Goal: Check status: Check status

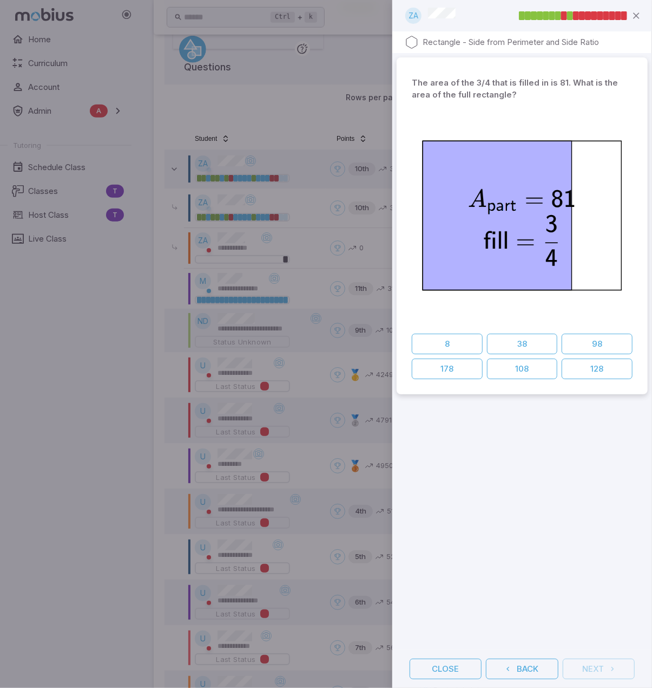
drag, startPoint x: 334, startPoint y: 185, endPoint x: 341, endPoint y: 154, distance: 31.8
click at [334, 184] on div at bounding box center [326, 344] width 652 height 688
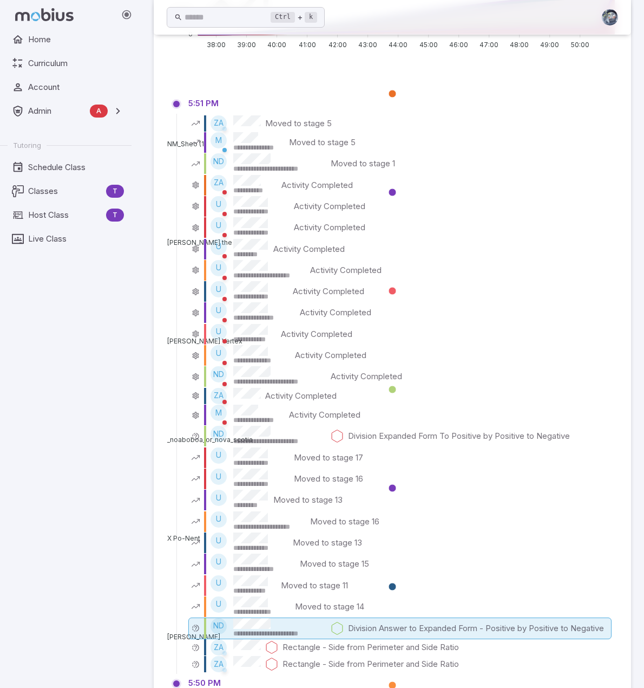
scroll to position [1282, 0]
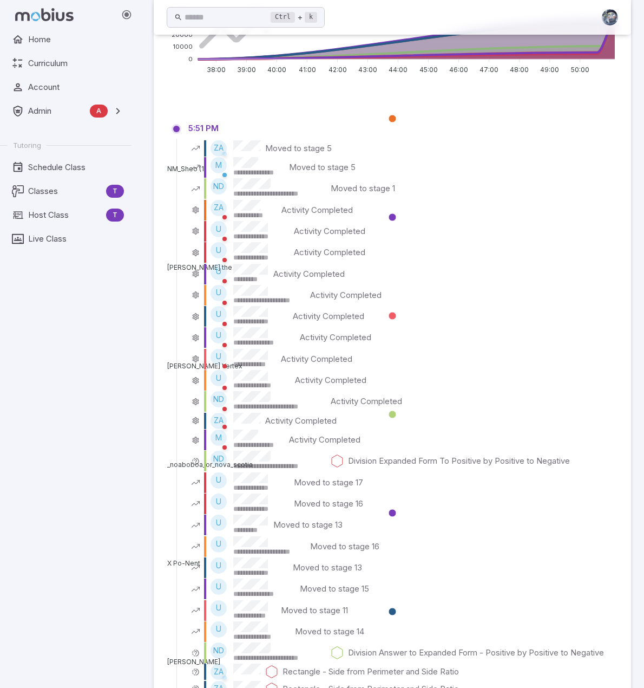
click at [70, 434] on div "Home Curriculum Account Admin A Accounts Finance Testing Tutoring Schedule Clas…" at bounding box center [70, 358] width 140 height 658
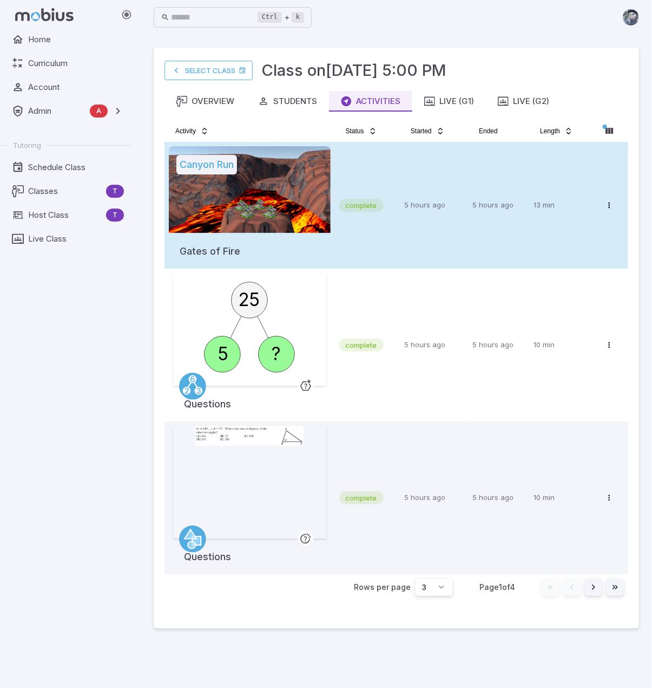
click at [370, 183] on td "complete" at bounding box center [367, 205] width 65 height 127
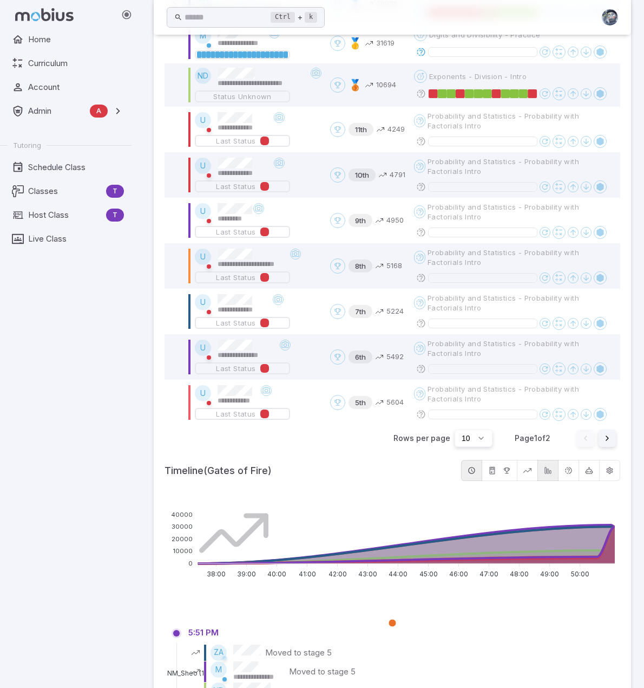
scroll to position [596, 0]
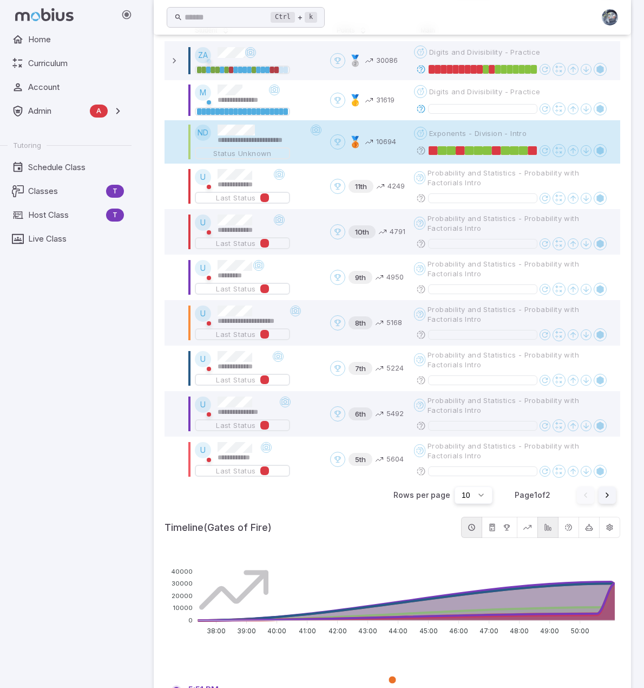
click at [340, 146] on div "Open menu 🥉 10694" at bounding box center [367, 141] width 75 height 15
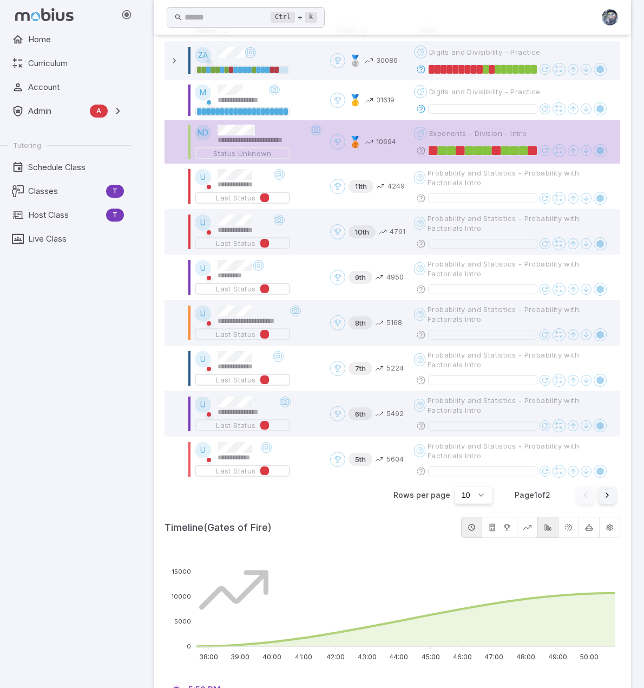
click at [352, 149] on span "🥉" at bounding box center [356, 141] width 14 height 15
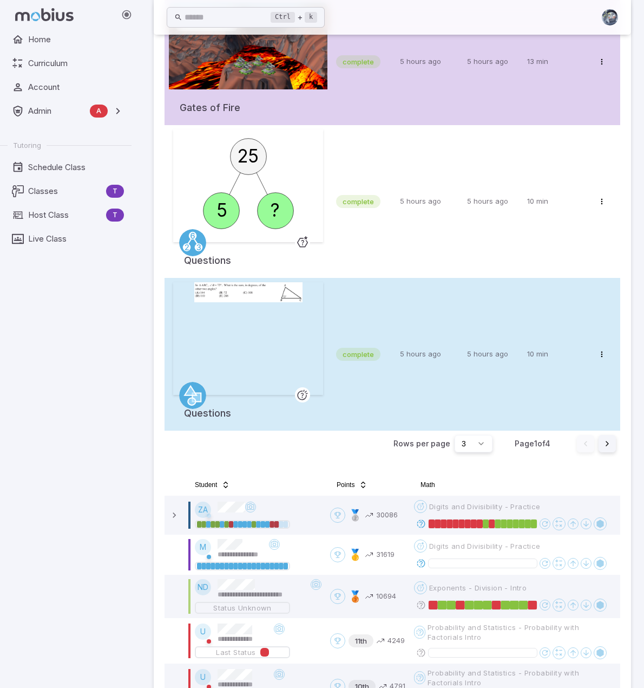
scroll to position [0, 0]
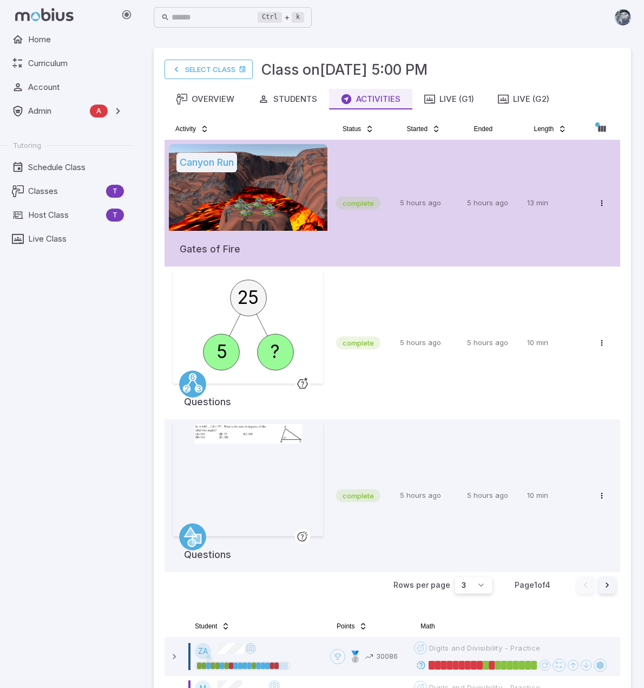
click at [511, 243] on td "5 hours ago" at bounding box center [493, 203] width 60 height 127
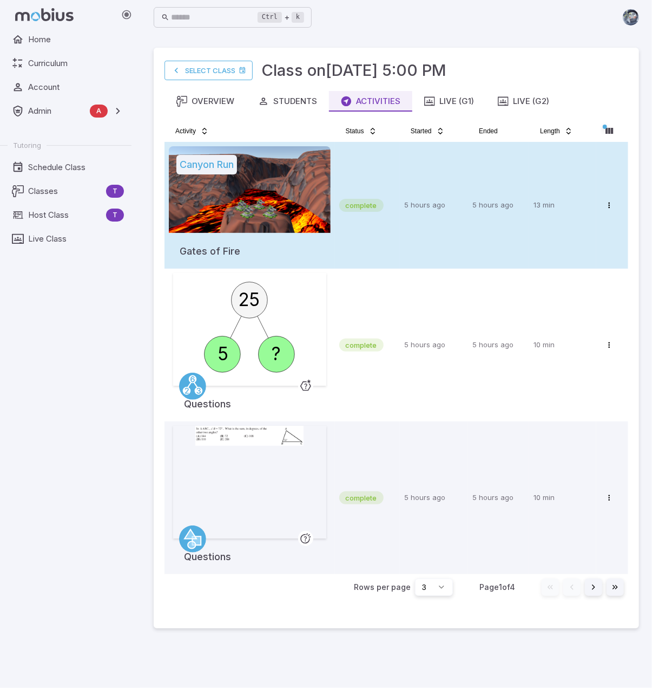
click at [426, 247] on td "5 hours ago" at bounding box center [434, 205] width 68 height 127
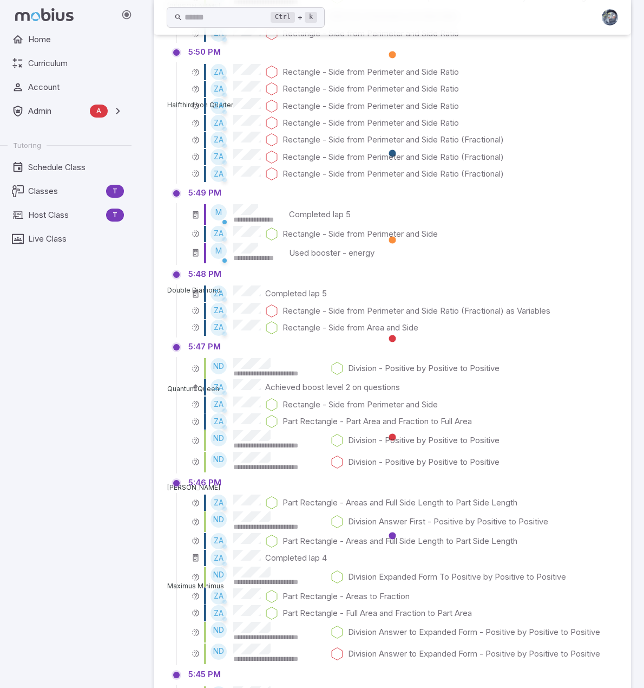
scroll to position [1806, 0]
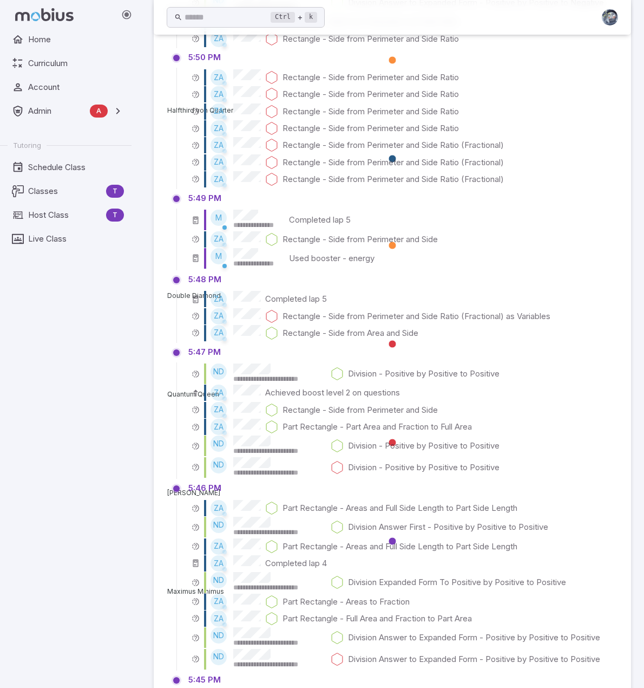
drag, startPoint x: 302, startPoint y: 397, endPoint x: 115, endPoint y: 388, distance: 187.5
click at [114, 389] on div "Home Curriculum Account Admin A Accounts Finance Testing Tutoring Schedule Clas…" at bounding box center [70, 358] width 140 height 658
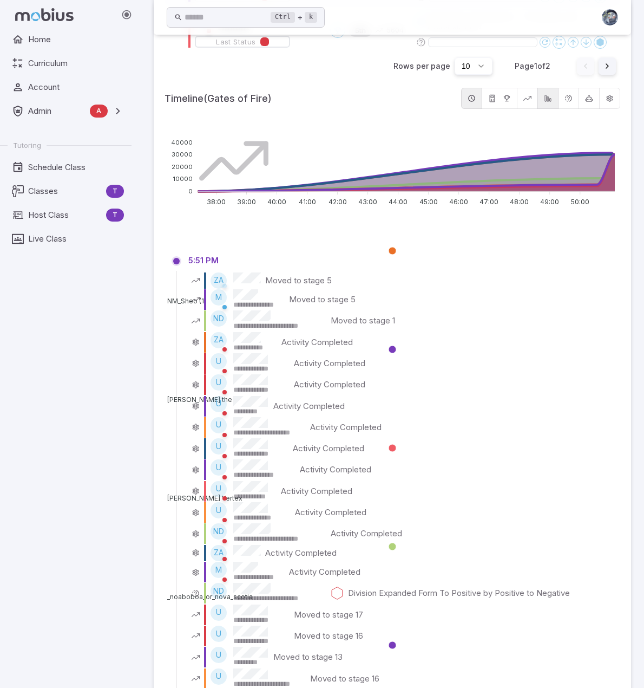
scroll to position [1048, 0]
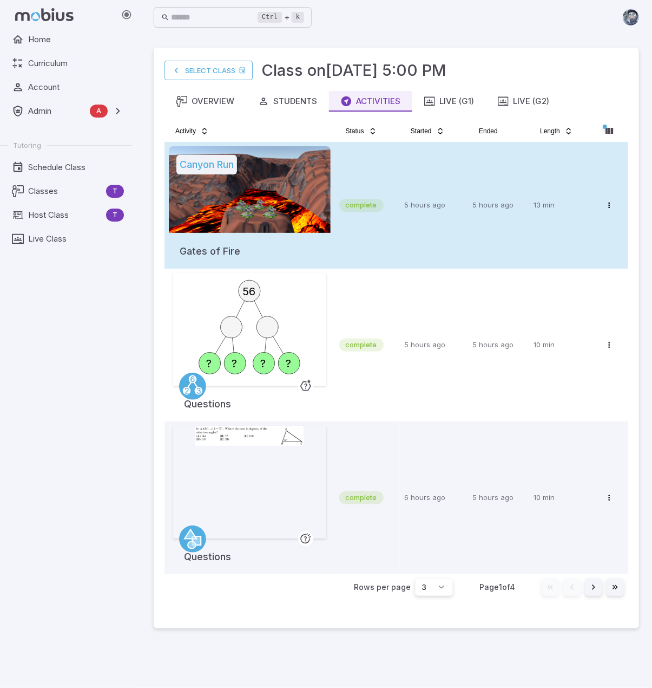
click at [306, 210] on div at bounding box center [250, 189] width 162 height 87
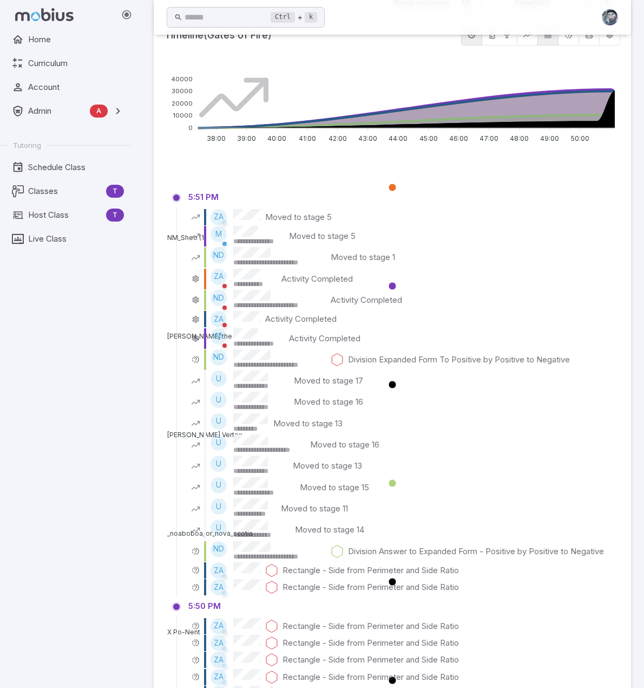
scroll to position [1087, 0]
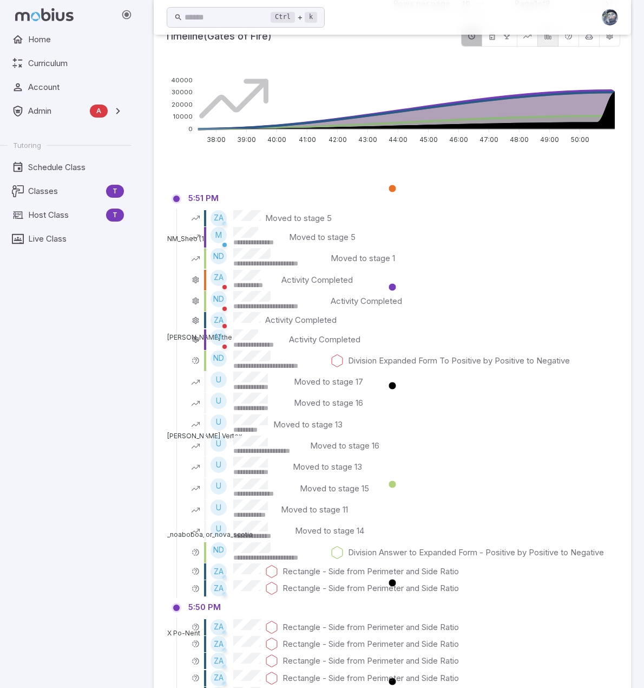
click at [467, 45] on button "button" at bounding box center [471, 35] width 21 height 21
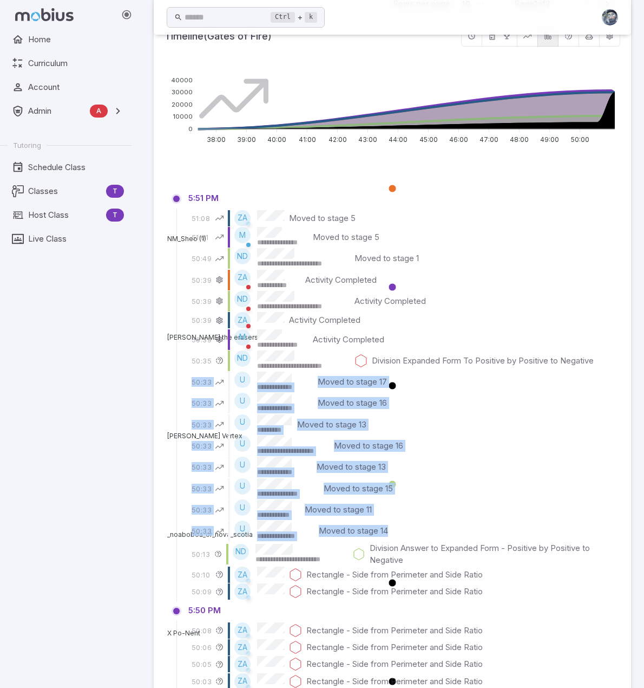
drag, startPoint x: 192, startPoint y: 391, endPoint x: 415, endPoint y: 537, distance: 267.1
click at [415, 537] on div "**********" at bounding box center [400, 395] width 441 height 412
click at [415, 537] on div "**********" at bounding box center [399, 530] width 423 height 21
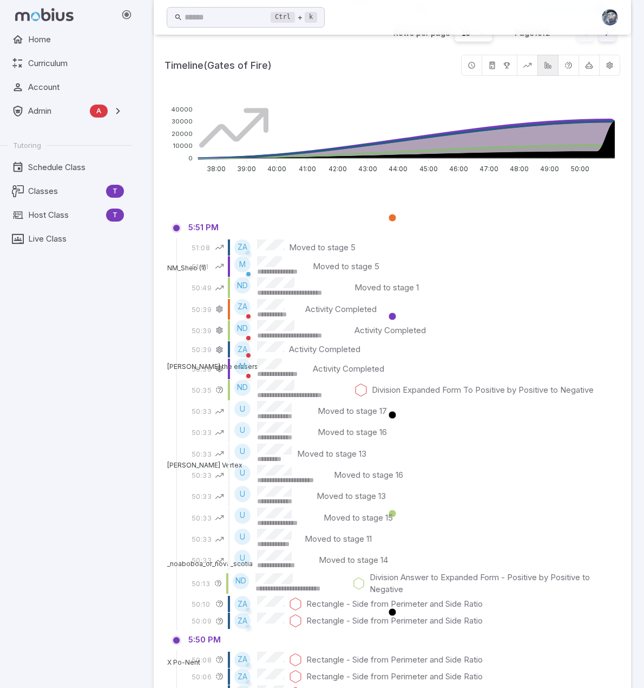
scroll to position [1042, 0]
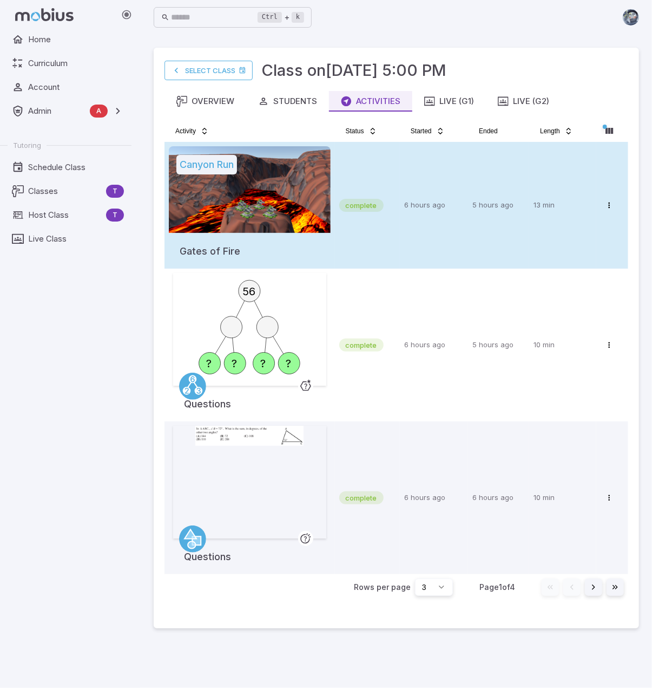
click at [256, 181] on div at bounding box center [250, 189] width 162 height 87
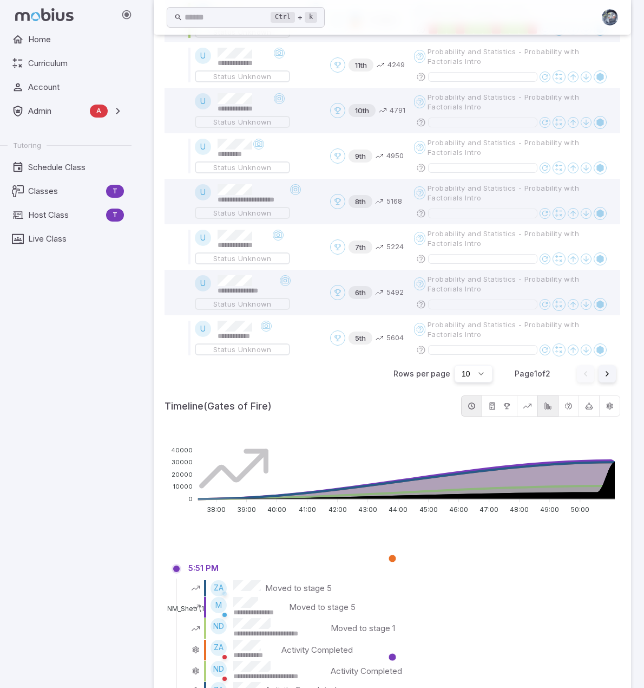
scroll to position [699, 0]
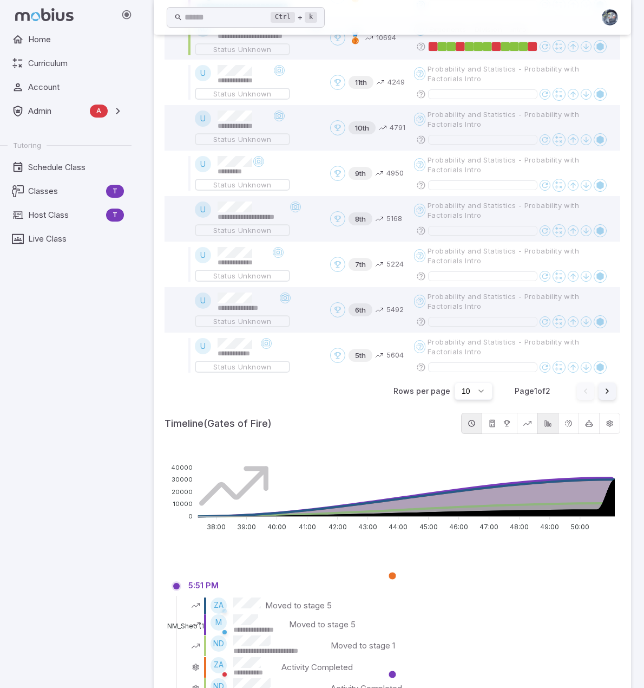
click at [544, 431] on button "button" at bounding box center [548, 423] width 21 height 21
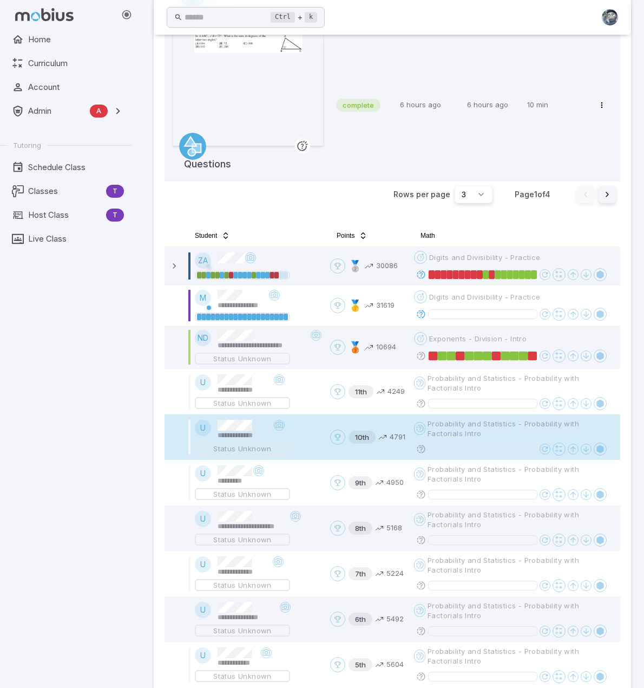
scroll to position [375, 0]
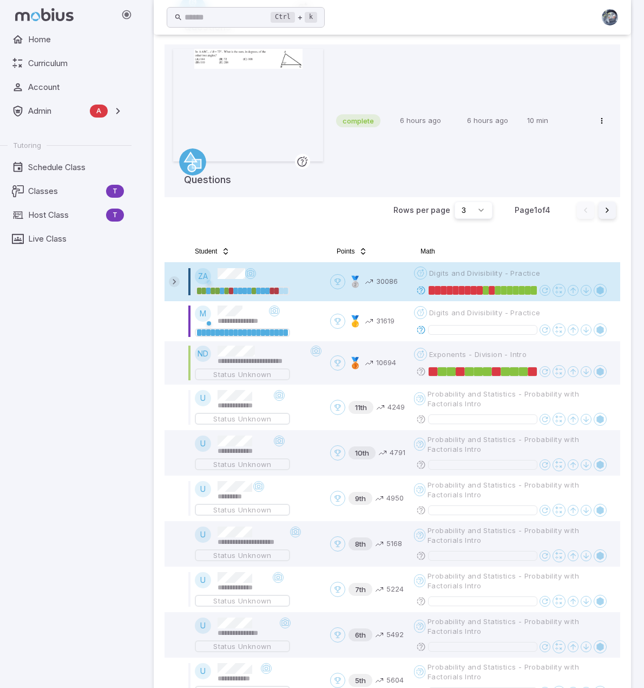
click at [177, 285] on icon at bounding box center [174, 281] width 11 height 11
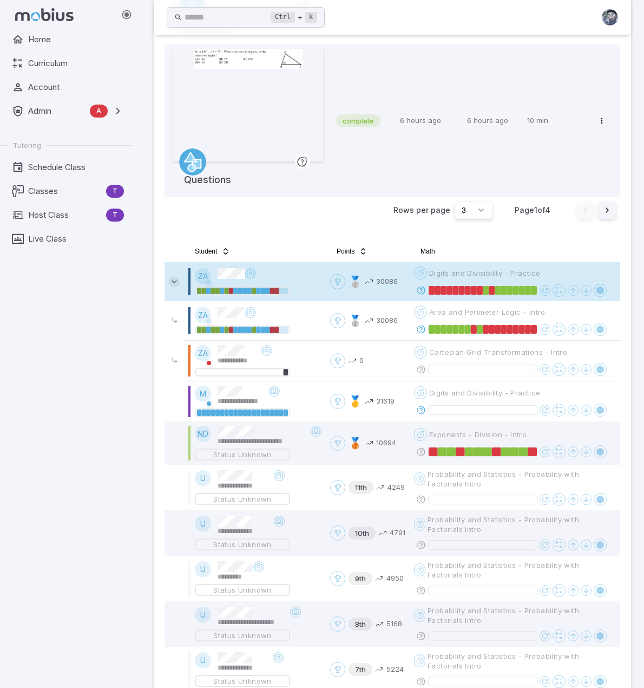
click at [173, 281] on icon at bounding box center [174, 281] width 11 height 11
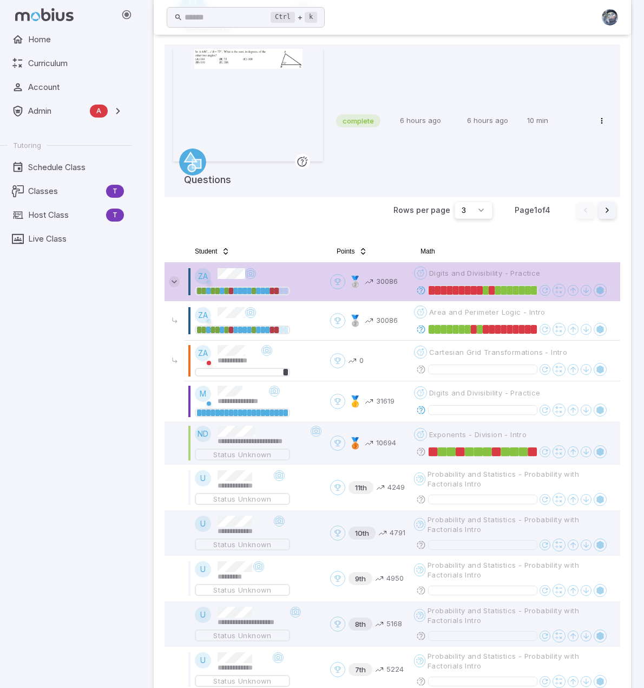
click at [173, 281] on icon at bounding box center [174, 281] width 11 height 11
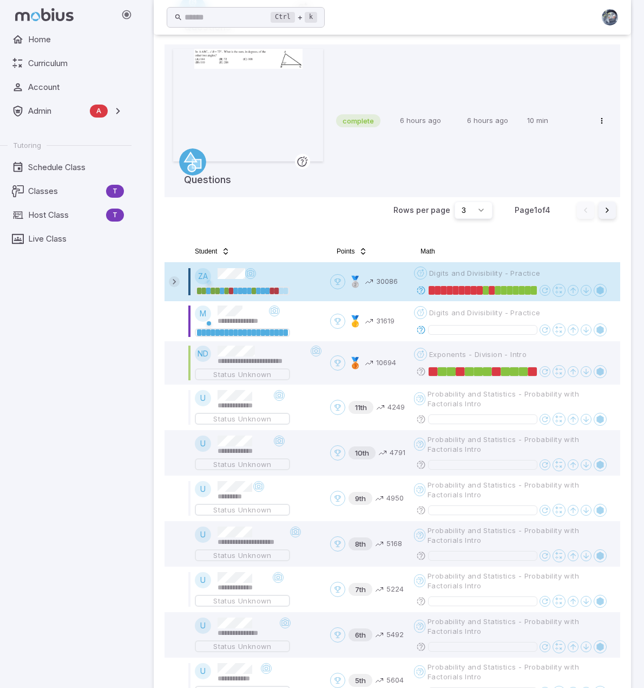
click at [173, 281] on icon at bounding box center [174, 281] width 11 height 11
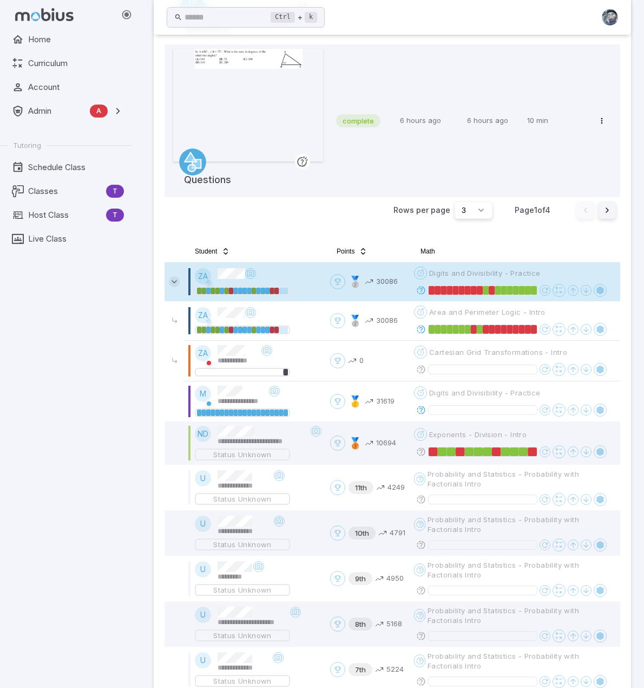
click at [173, 281] on icon at bounding box center [174, 281] width 11 height 11
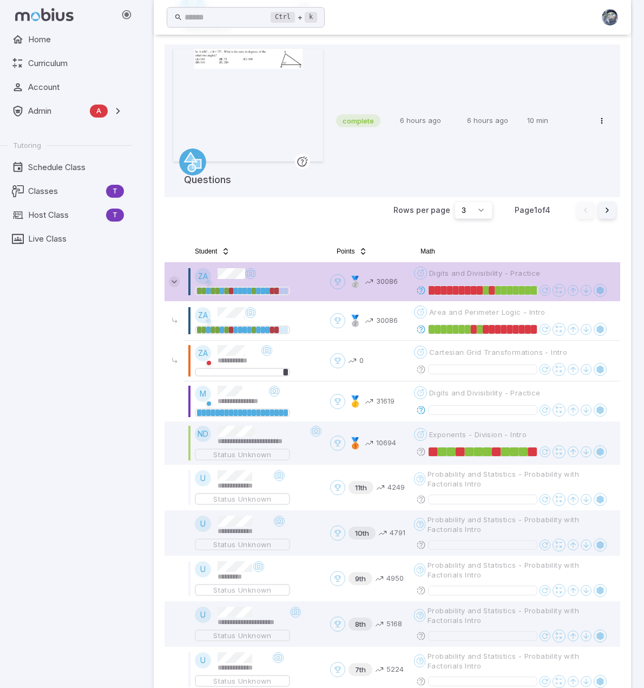
click at [173, 281] on icon at bounding box center [174, 281] width 11 height 11
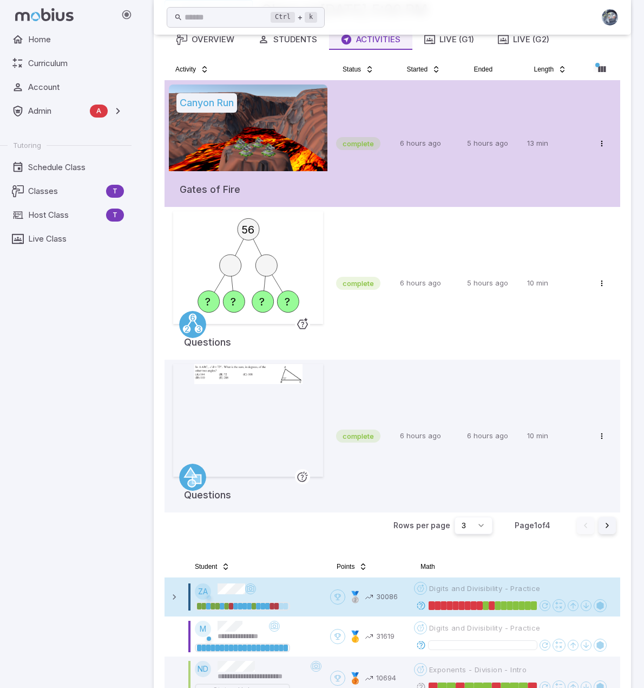
scroll to position [50, 0]
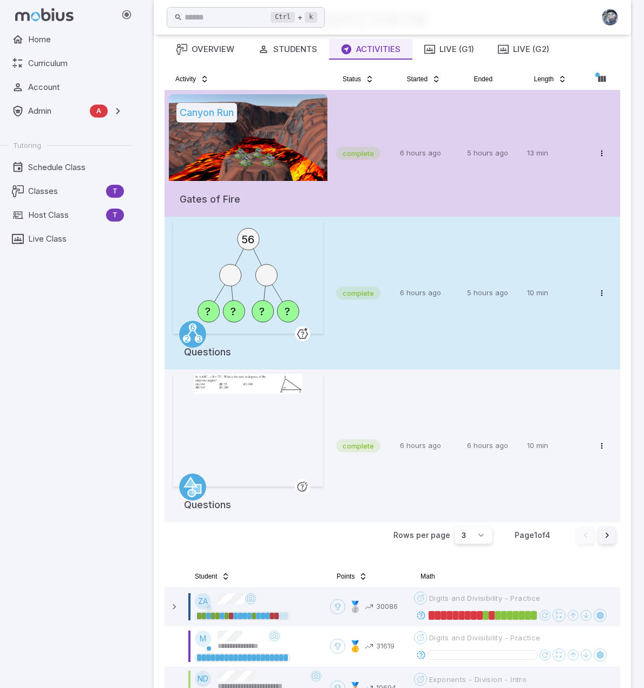
click at [325, 256] on td "56 ? ? ? ? Questions" at bounding box center [248, 293] width 167 height 153
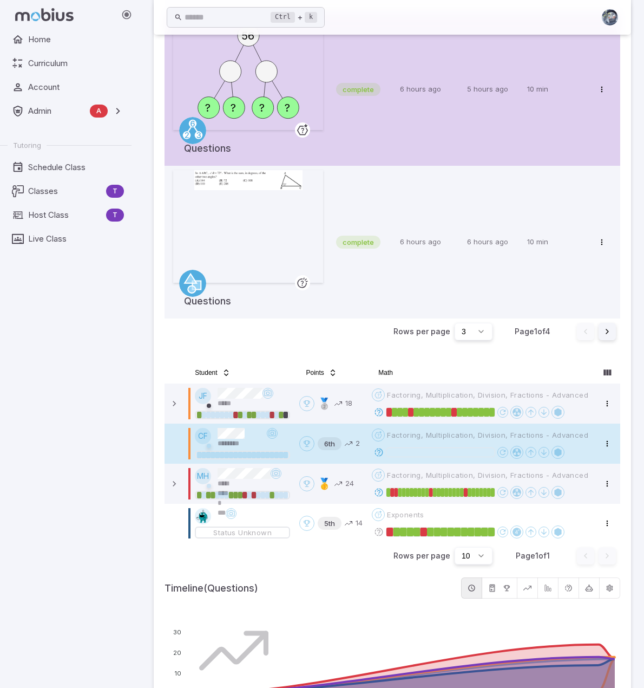
scroll to position [321, 0]
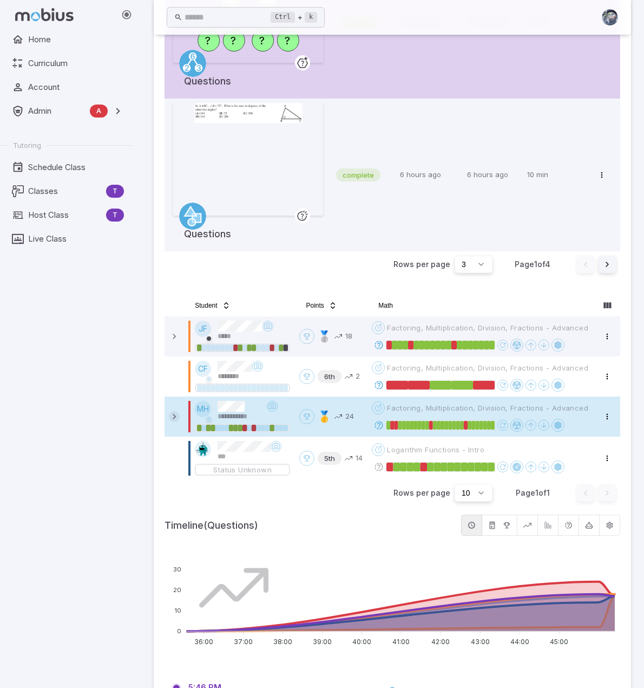
click at [172, 416] on icon at bounding box center [174, 416] width 11 height 11
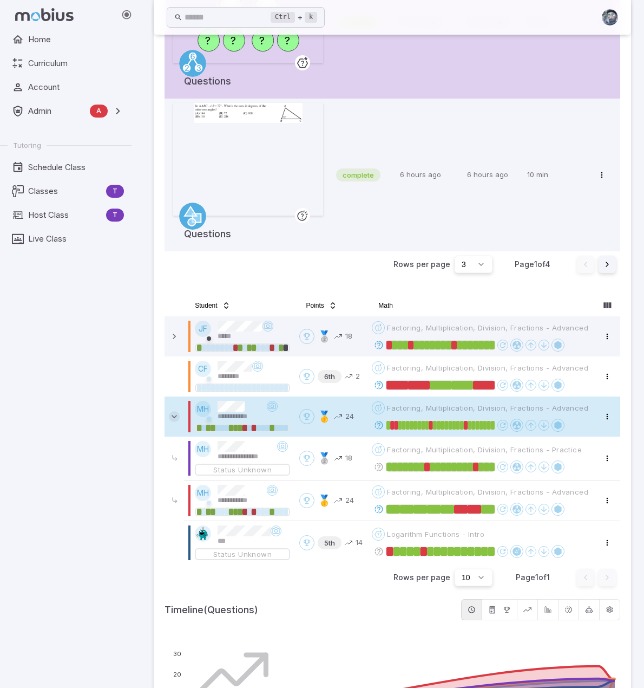
click at [172, 416] on icon at bounding box center [174, 416] width 11 height 11
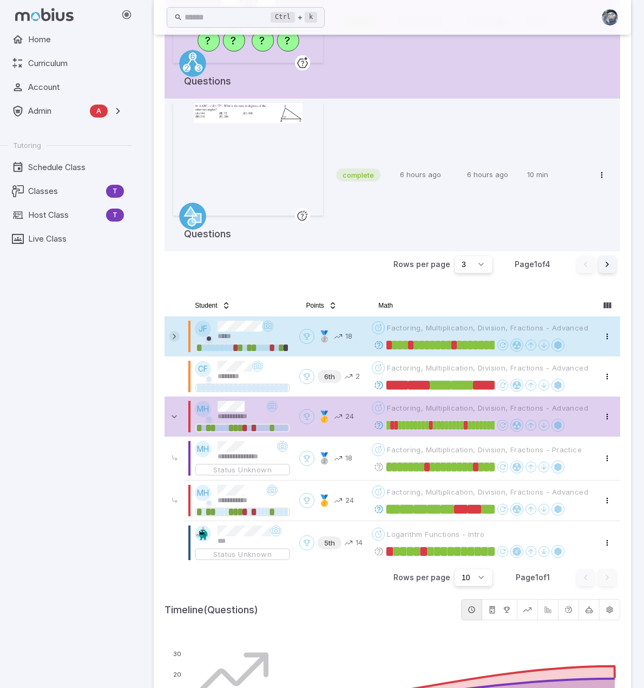
click at [174, 337] on icon at bounding box center [174, 336] width 11 height 11
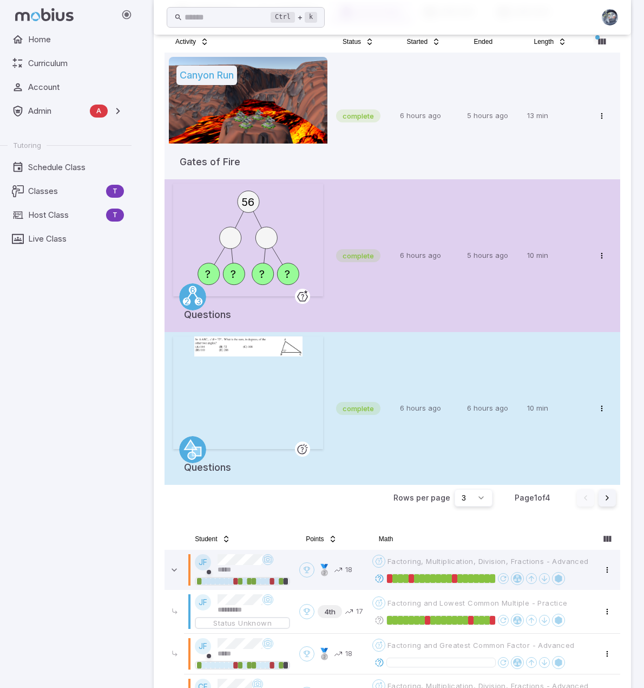
scroll to position [104, 0]
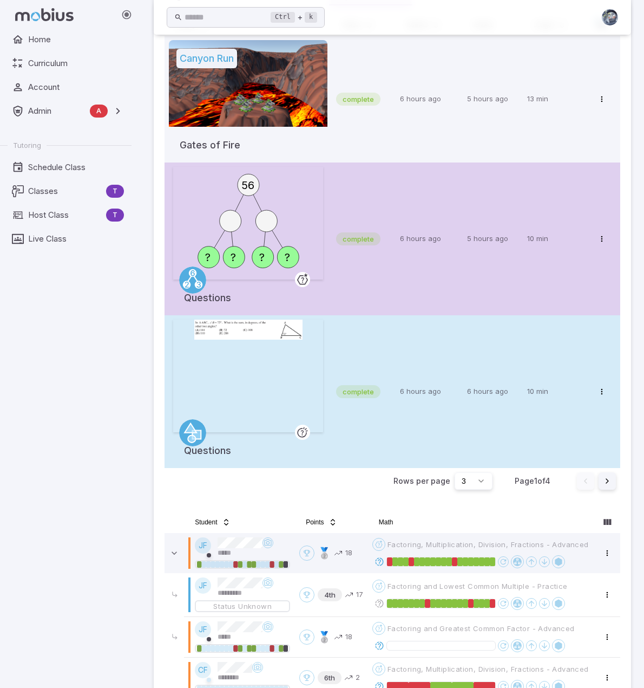
click at [405, 360] on td "6 hours ago" at bounding box center [429, 391] width 67 height 153
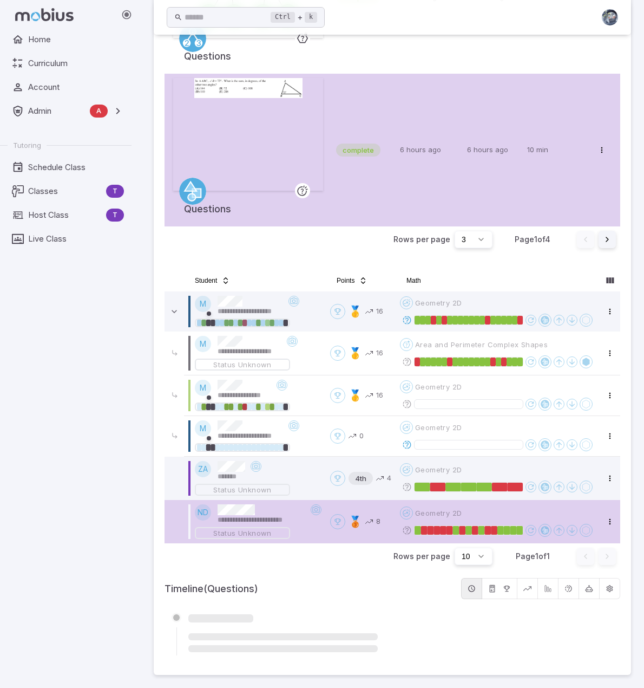
scroll to position [355, 0]
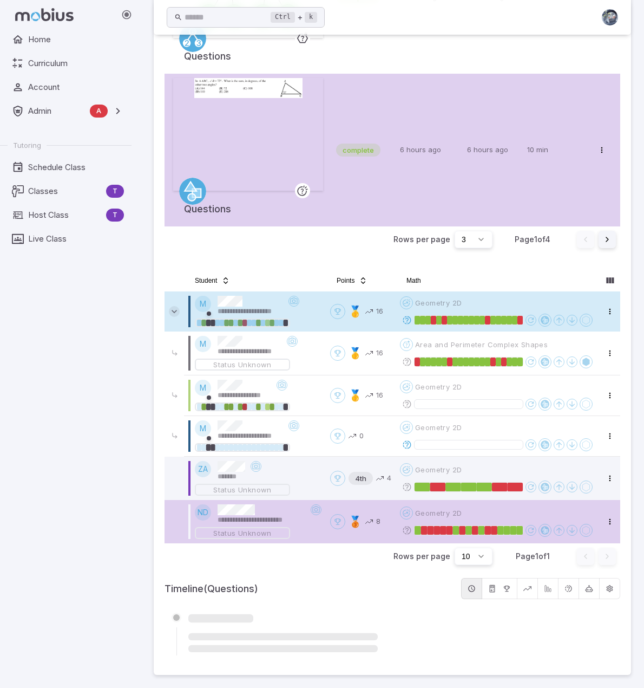
click at [176, 306] on icon at bounding box center [174, 311] width 11 height 11
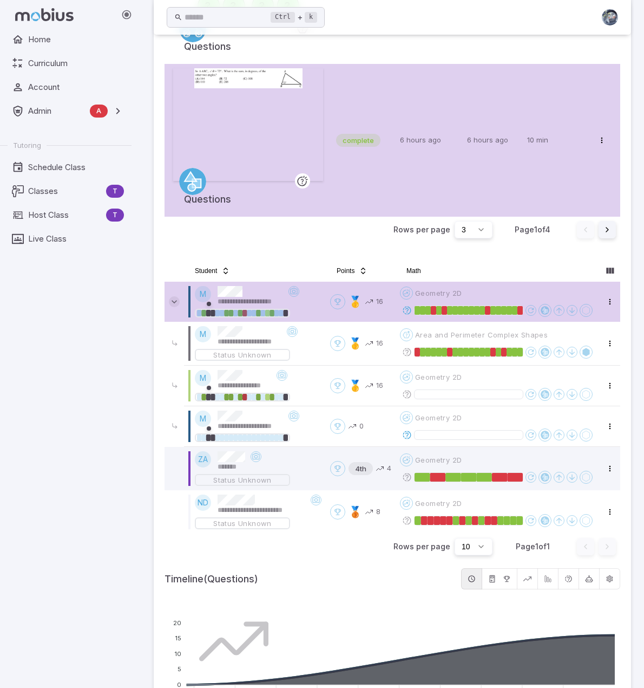
click at [174, 304] on icon at bounding box center [174, 301] width 11 height 11
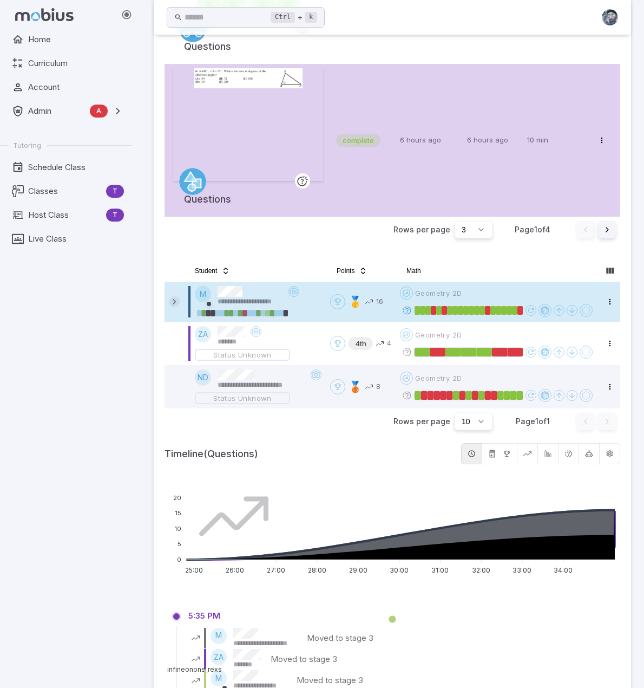
click at [174, 304] on icon at bounding box center [174, 301] width 11 height 11
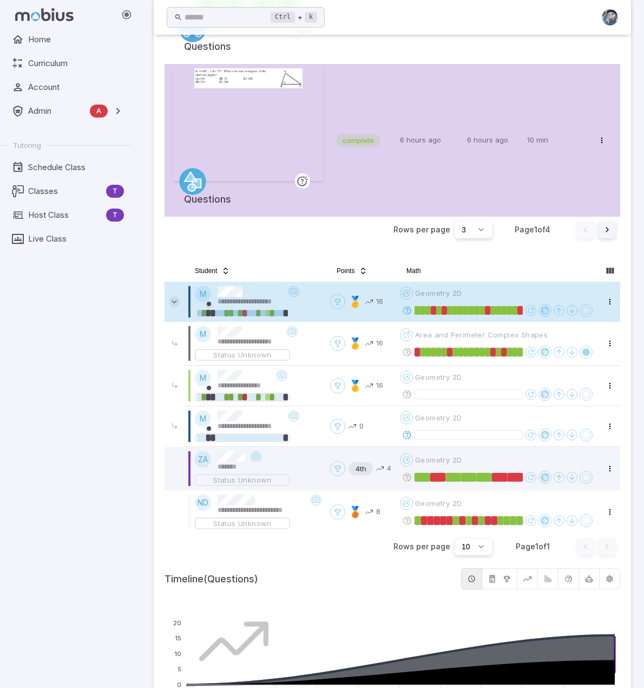
click at [177, 303] on icon at bounding box center [174, 301] width 11 height 11
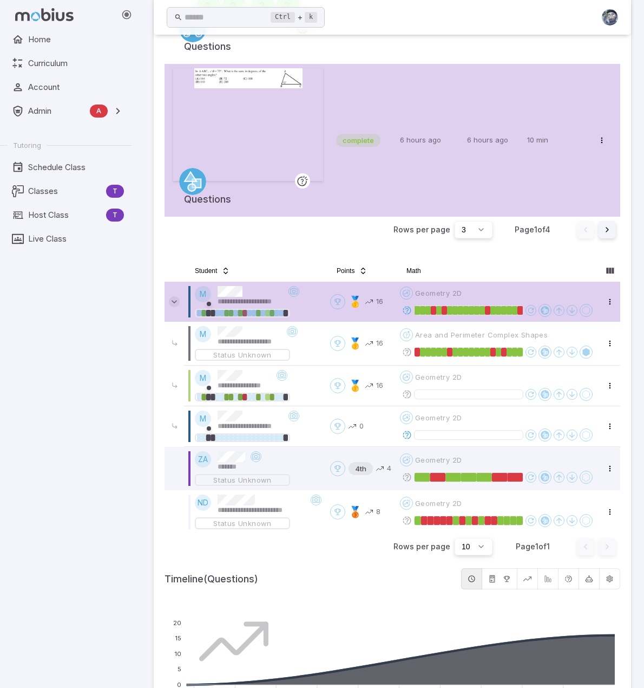
click at [172, 304] on icon at bounding box center [174, 301] width 11 height 11
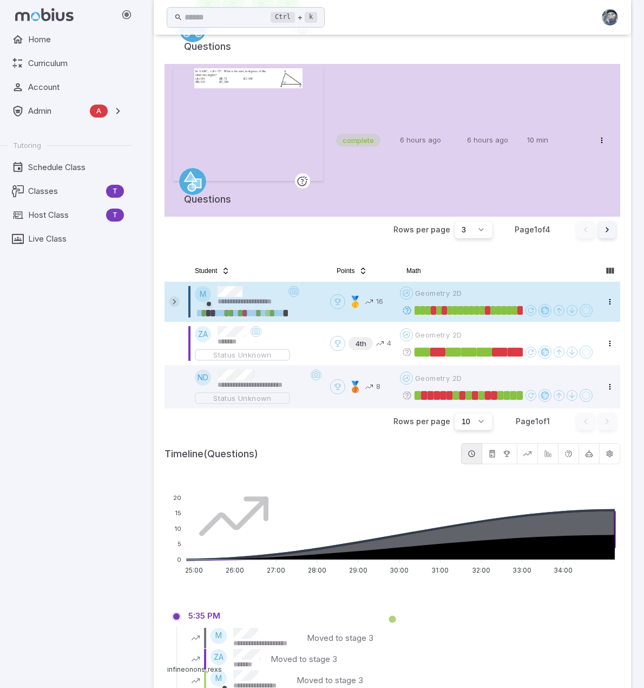
click at [173, 306] on icon at bounding box center [174, 301] width 11 height 11
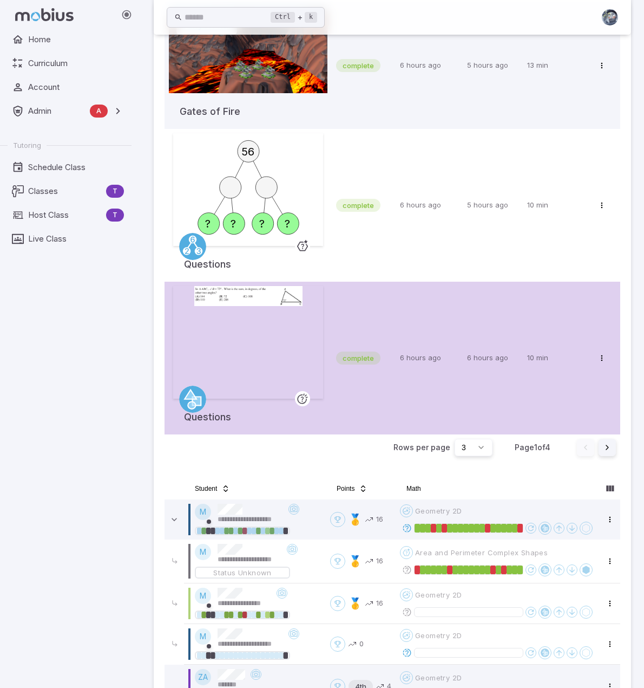
scroll to position [123, 0]
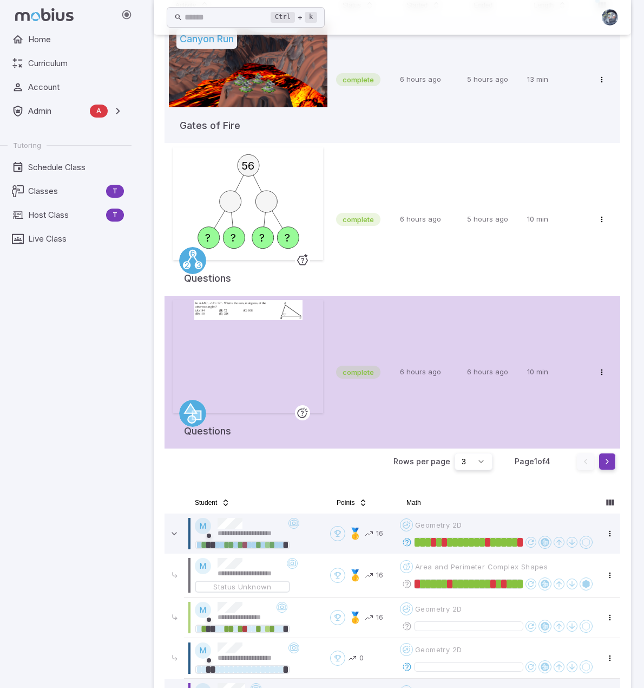
click at [599, 464] on button "Go to next page" at bounding box center [607, 461] width 17 height 17
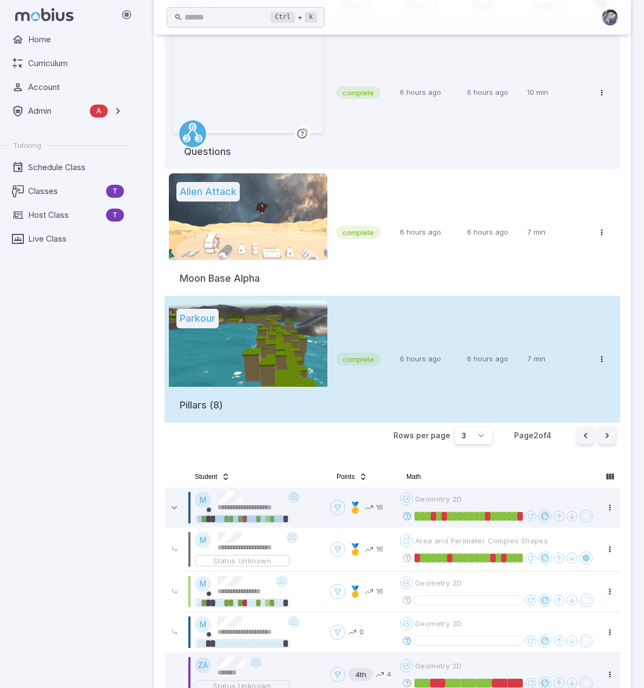
click at [291, 354] on div at bounding box center [248, 343] width 159 height 87
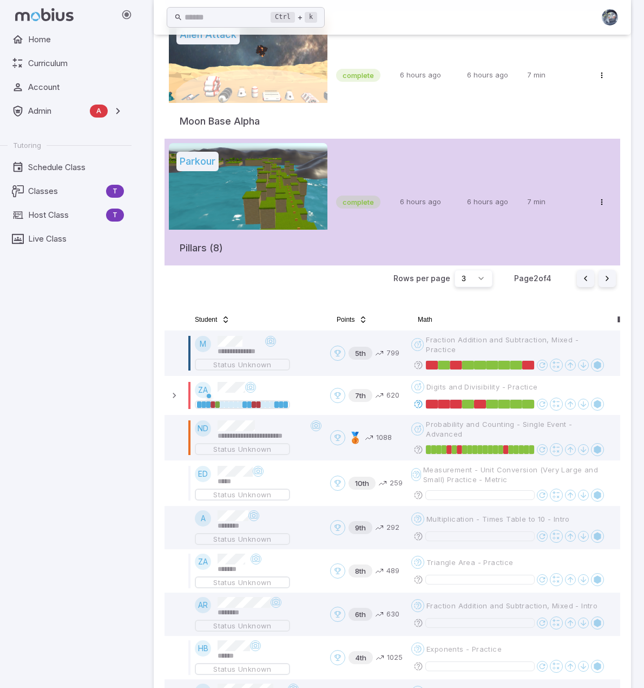
scroll to position [340, 0]
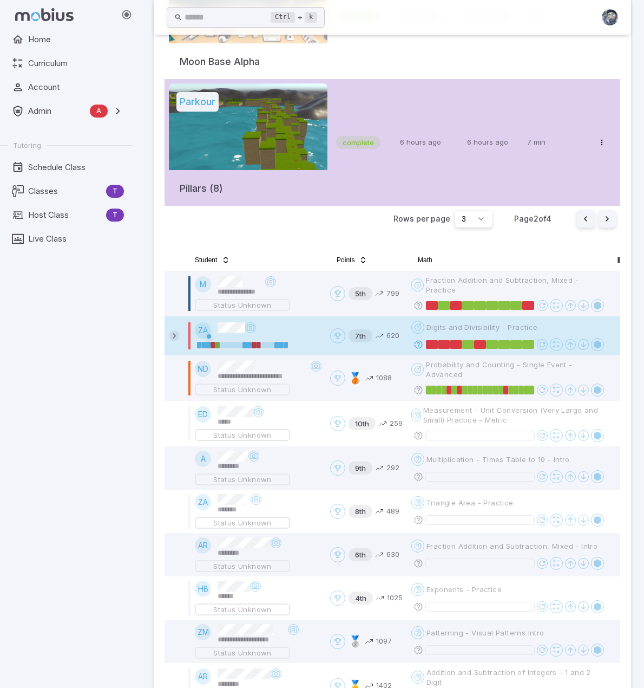
click at [174, 334] on icon at bounding box center [174, 335] width 11 height 11
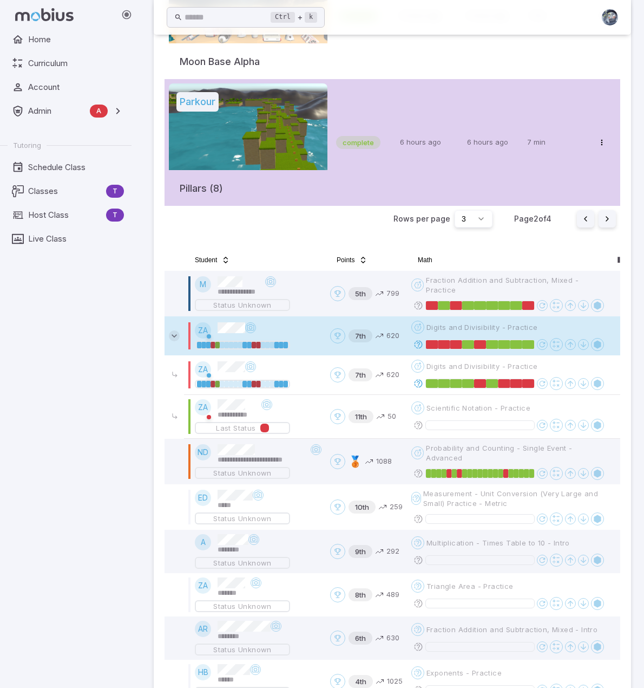
click at [174, 334] on icon at bounding box center [174, 335] width 11 height 11
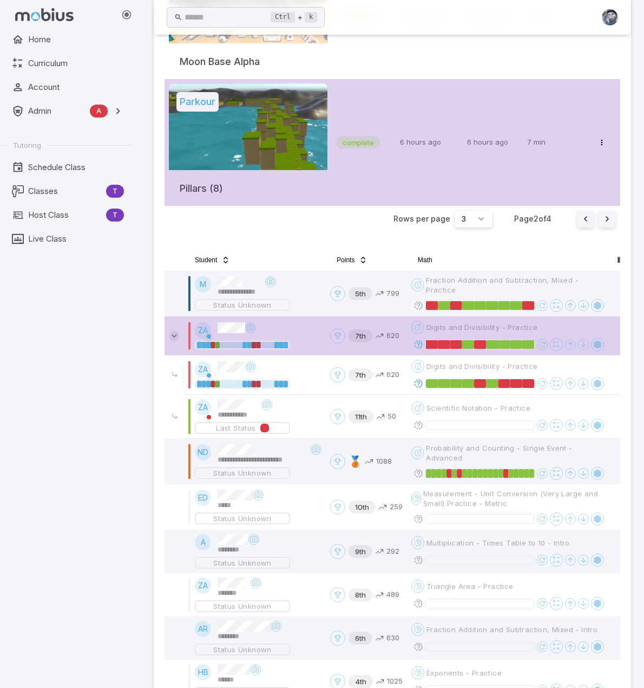
click at [175, 339] on icon at bounding box center [174, 335] width 11 height 11
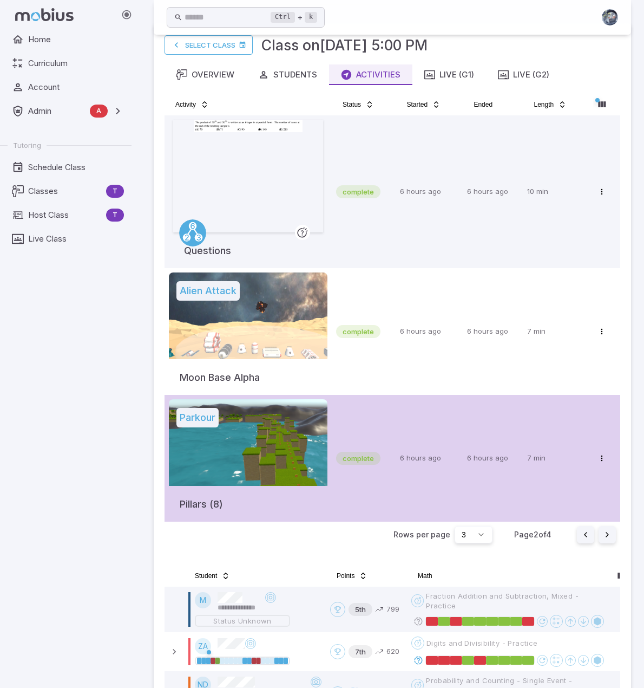
scroll to position [0, 0]
